Goal: Download file/media

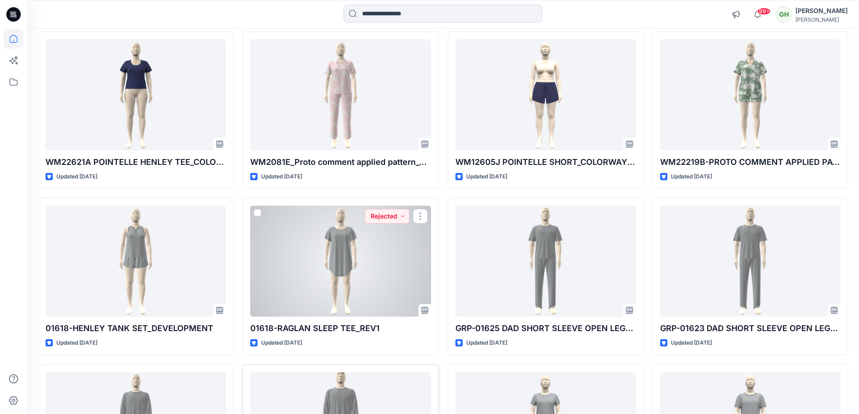
scroll to position [2337, 0]
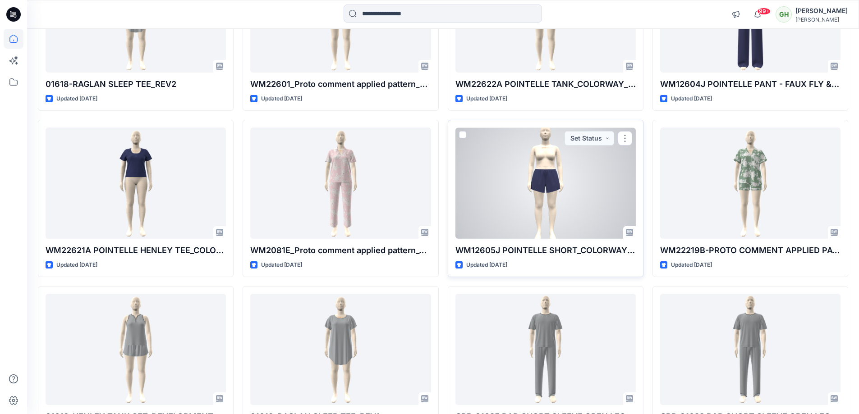
click at [500, 178] on div at bounding box center [545, 183] width 180 height 111
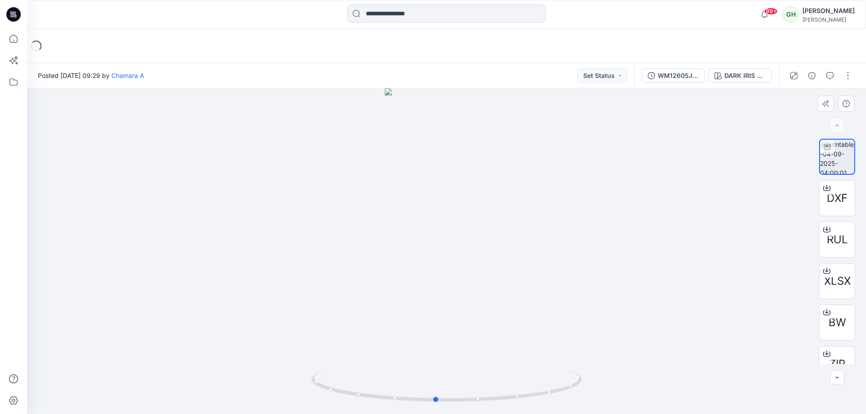
drag, startPoint x: 524, startPoint y: 232, endPoint x: 504, endPoint y: 236, distance: 20.7
click at [507, 230] on div at bounding box center [446, 251] width 839 height 326
drag, startPoint x: 522, startPoint y: 266, endPoint x: 505, endPoint y: 261, distance: 17.4
click at [505, 261] on div at bounding box center [446, 251] width 839 height 326
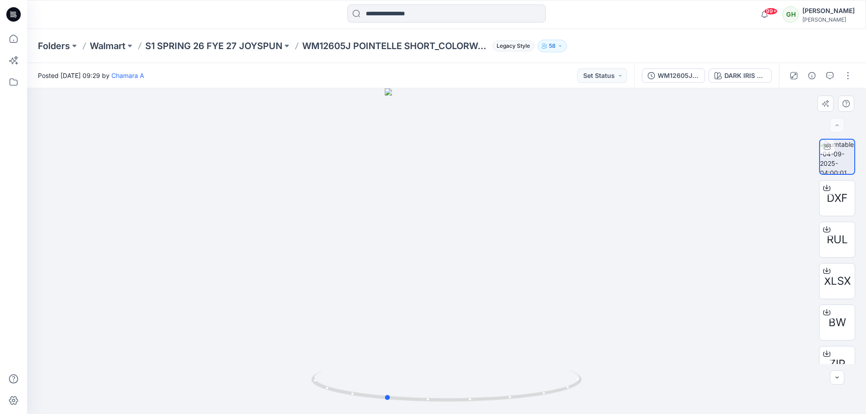
drag, startPoint x: 516, startPoint y: 262, endPoint x: 488, endPoint y: 255, distance: 28.3
click at [488, 255] on div at bounding box center [446, 251] width 839 height 326
drag, startPoint x: 509, startPoint y: 257, endPoint x: 491, endPoint y: 254, distance: 19.3
click at [490, 253] on div at bounding box center [446, 251] width 839 height 326
drag, startPoint x: 509, startPoint y: 257, endPoint x: 488, endPoint y: 252, distance: 21.1
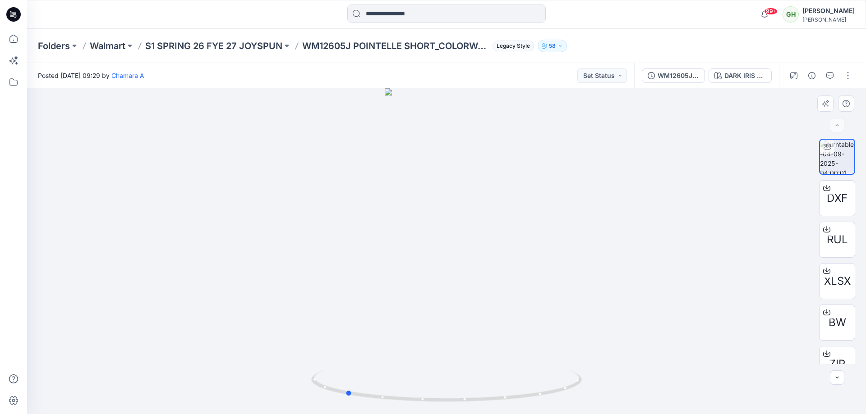
click at [488, 252] on div at bounding box center [446, 251] width 839 height 326
drag, startPoint x: 517, startPoint y: 254, endPoint x: 493, endPoint y: 250, distance: 23.7
click at [495, 249] on div at bounding box center [446, 251] width 839 height 326
drag, startPoint x: 512, startPoint y: 254, endPoint x: 486, endPoint y: 248, distance: 26.5
click at [486, 248] on div at bounding box center [446, 251] width 839 height 326
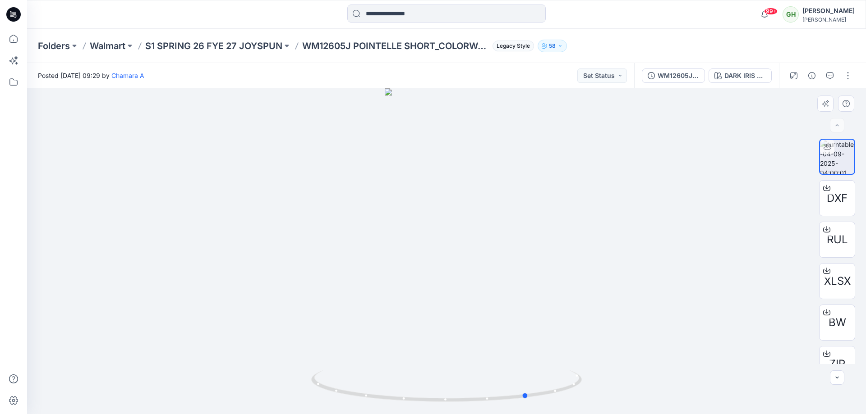
drag, startPoint x: 537, startPoint y: 255, endPoint x: 500, endPoint y: 251, distance: 37.2
click at [500, 251] on div at bounding box center [446, 251] width 839 height 326
drag, startPoint x: 521, startPoint y: 257, endPoint x: 508, endPoint y: 255, distance: 12.7
click at [508, 255] on div at bounding box center [446, 251] width 839 height 326
click at [528, 260] on div at bounding box center [446, 251] width 839 height 326
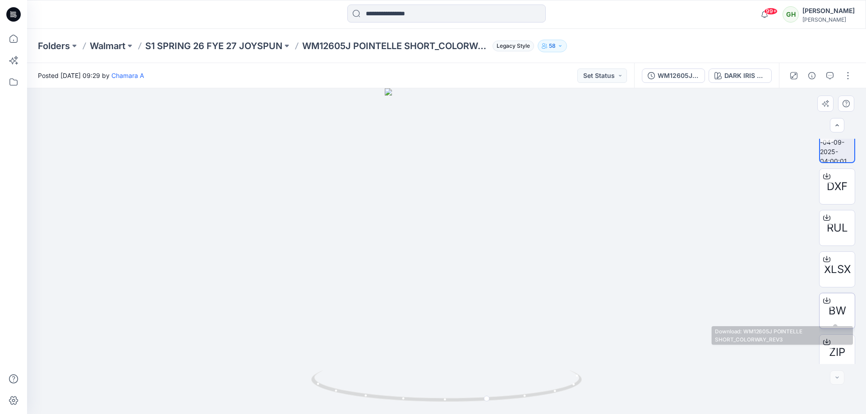
scroll to position [18, 0]
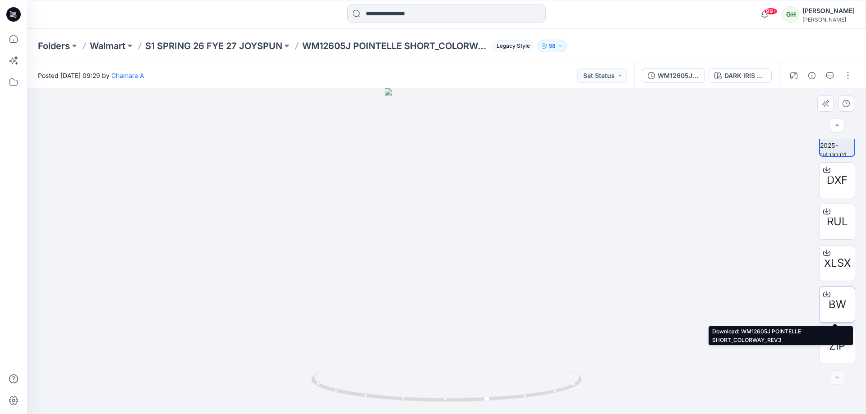
click at [839, 304] on span "BW" at bounding box center [837, 305] width 18 height 16
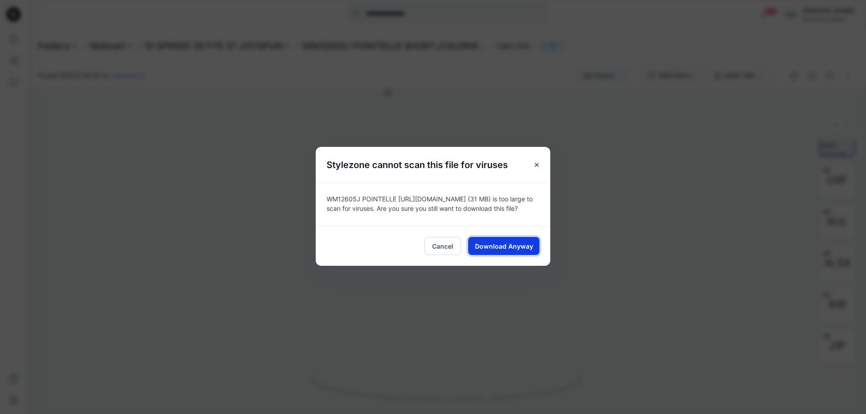
click at [504, 243] on button "Download Anyway" at bounding box center [503, 246] width 71 height 18
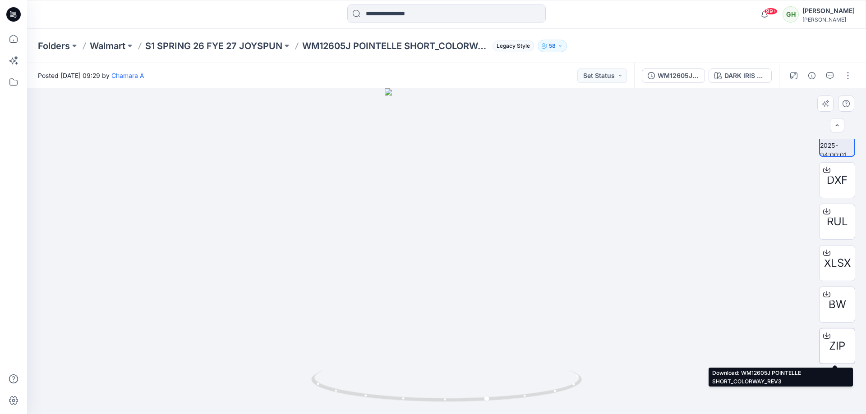
click at [826, 332] on icon at bounding box center [826, 335] width 7 height 7
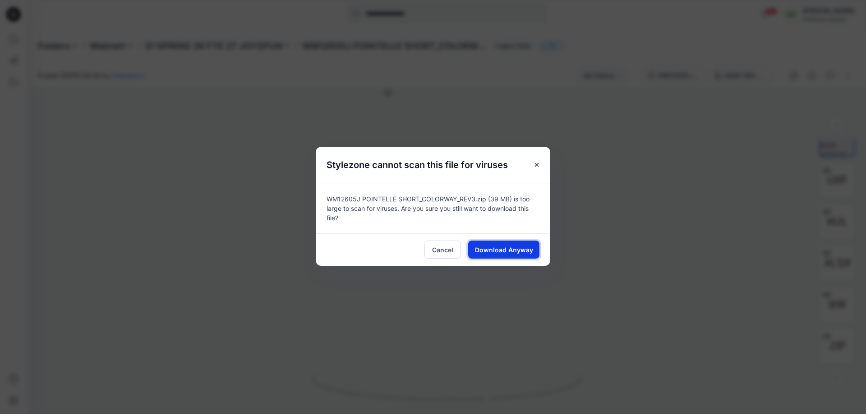
click at [518, 243] on button "Download Anyway" at bounding box center [503, 250] width 71 height 18
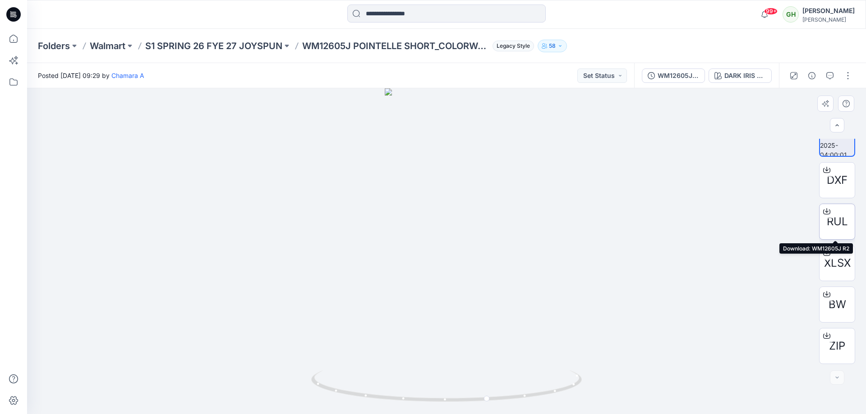
click at [838, 221] on span "RUL" at bounding box center [836, 222] width 21 height 16
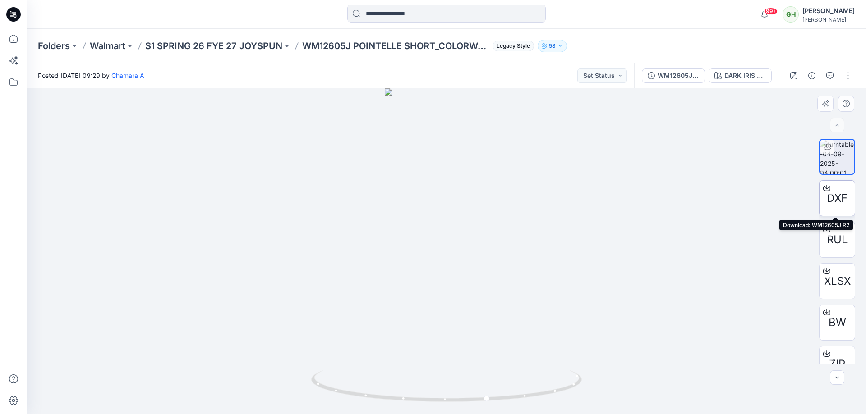
click at [837, 198] on span "DXF" at bounding box center [836, 198] width 21 height 16
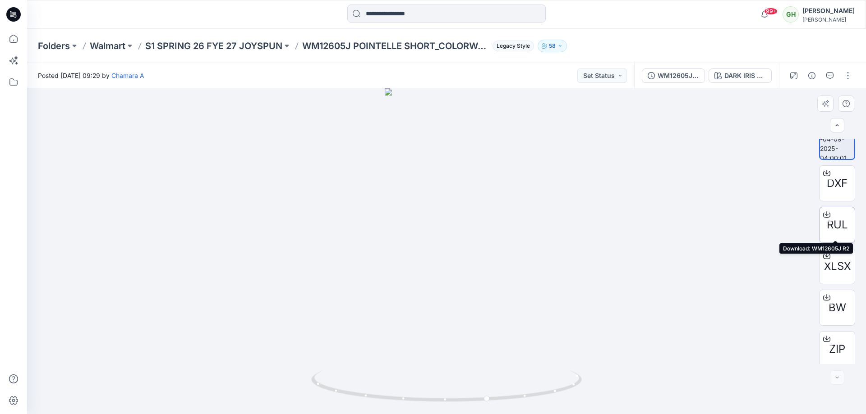
scroll to position [18, 0]
